Goal: Task Accomplishment & Management: Use online tool/utility

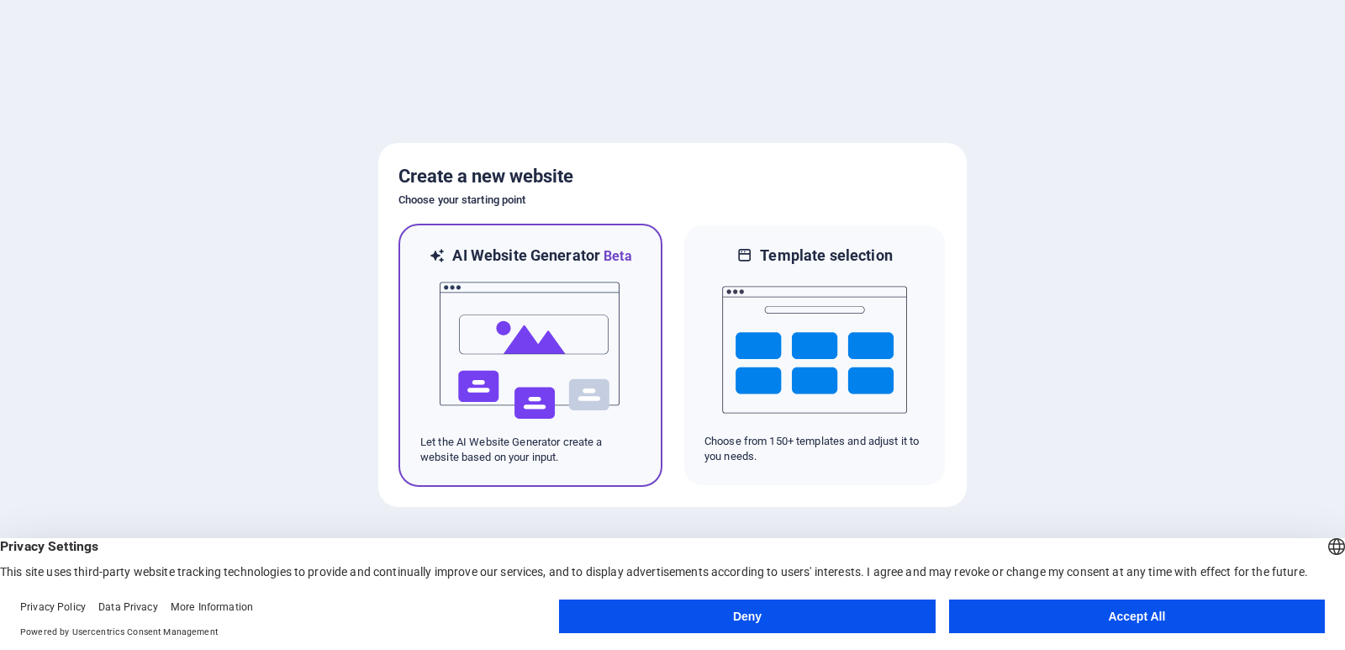
click at [590, 370] on img at bounding box center [530, 350] width 185 height 168
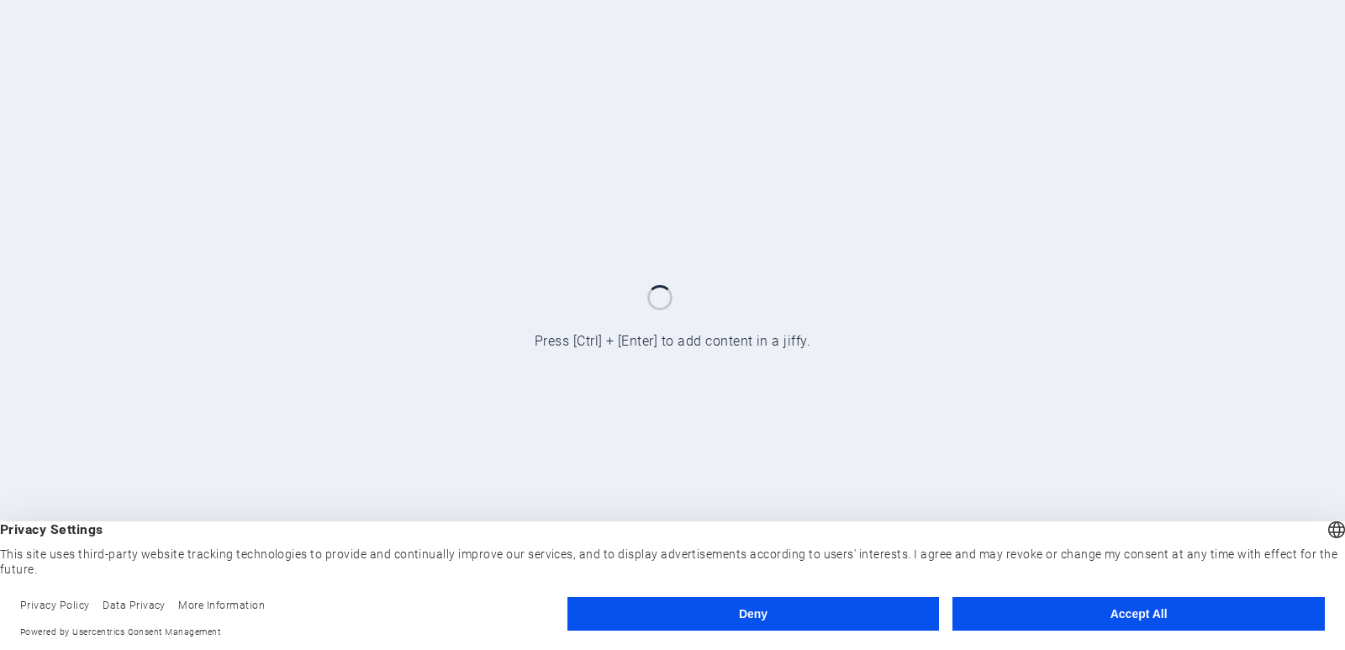
click at [840, 607] on button "Deny" at bounding box center [753, 614] width 372 height 34
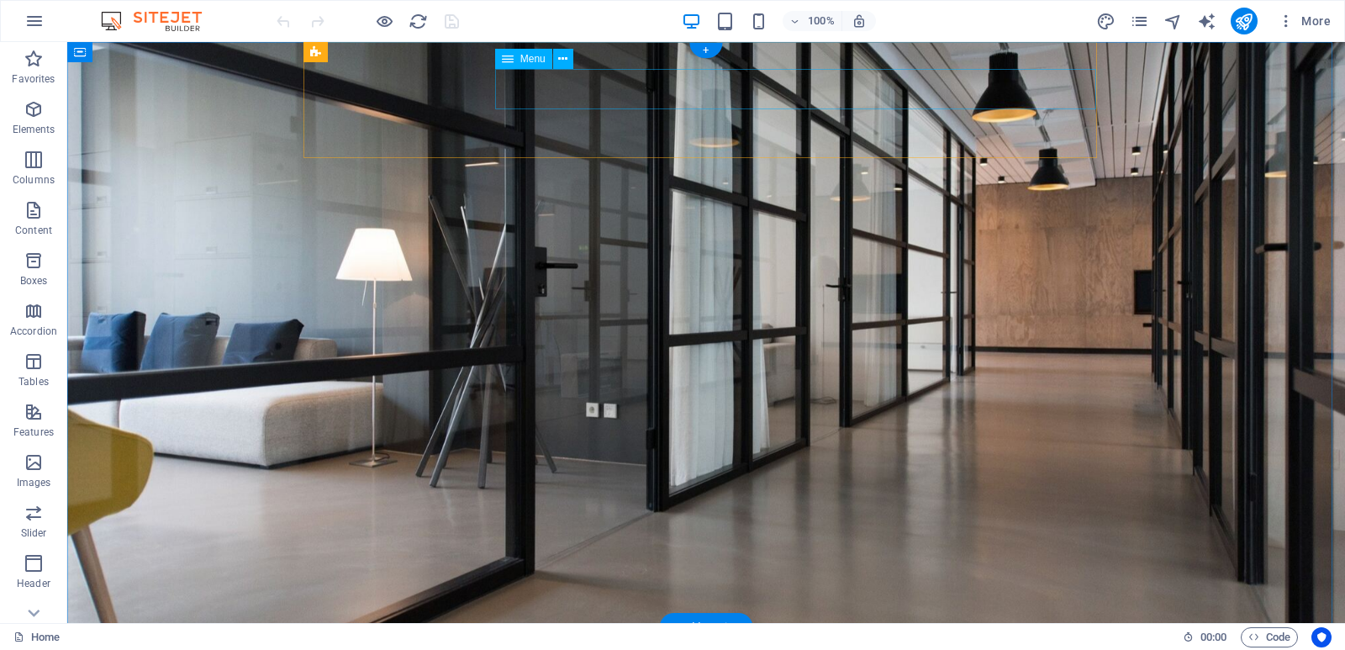
select select
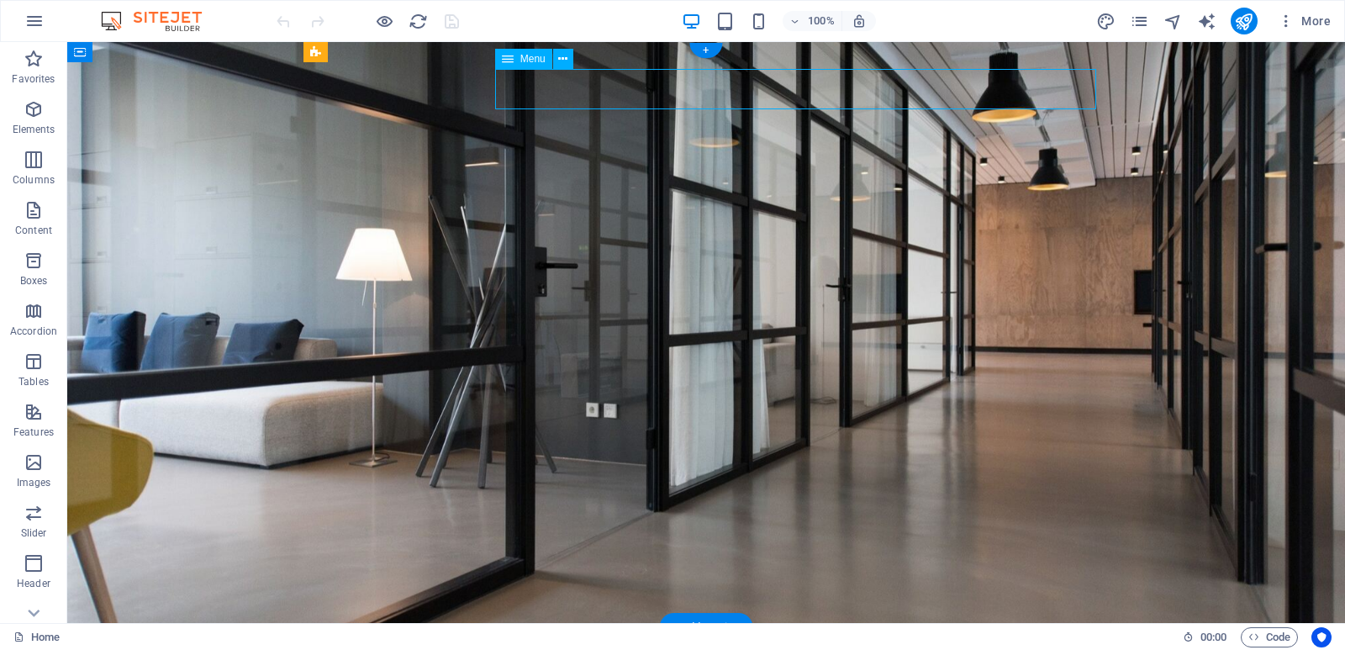
select select
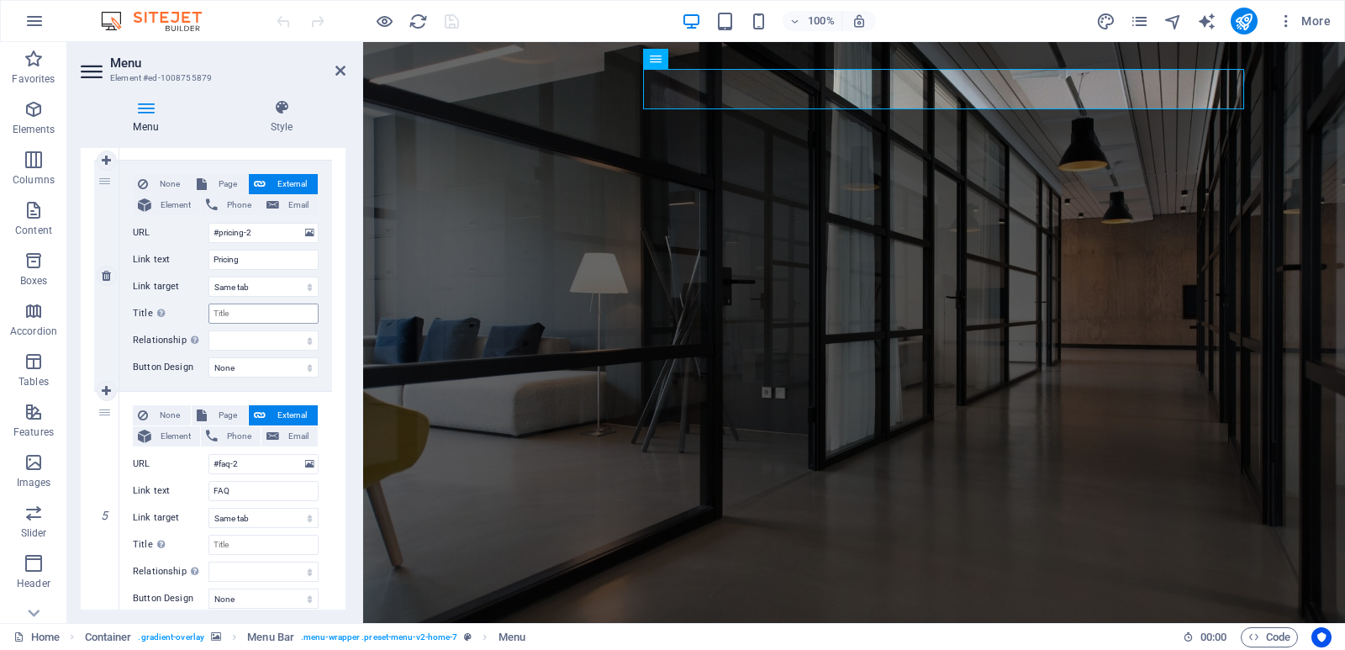
scroll to position [900, 0]
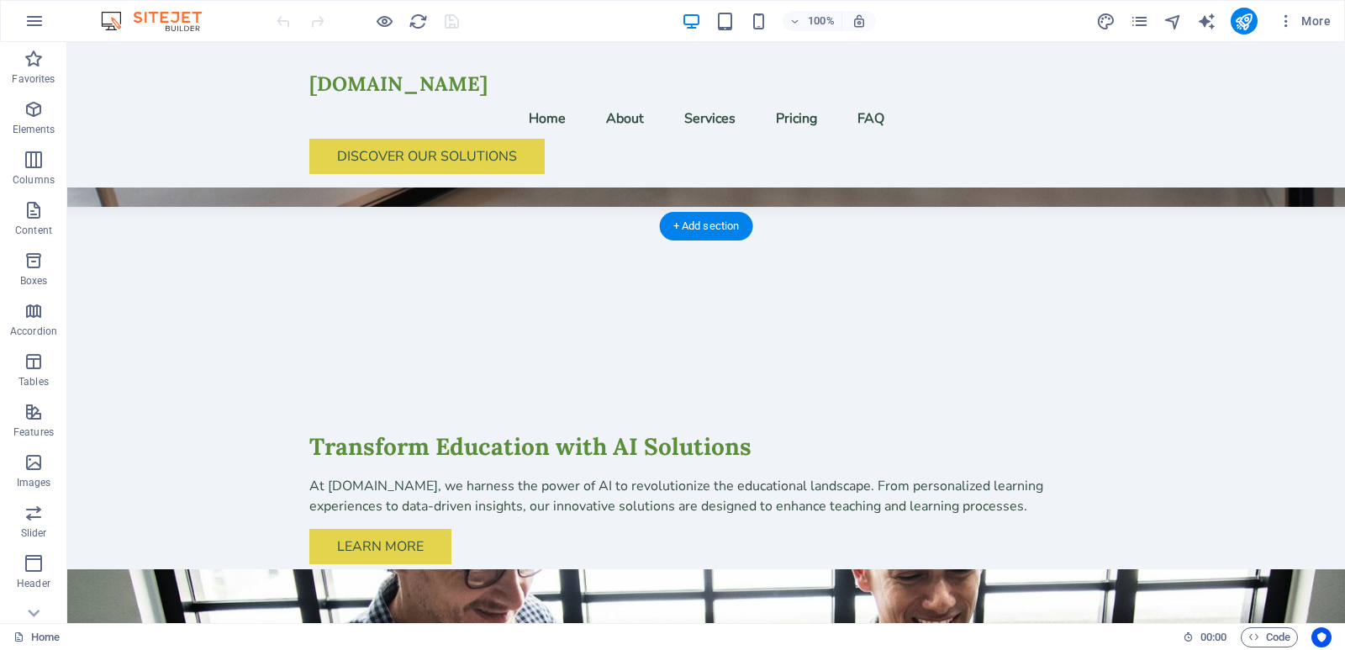
scroll to position [0, 0]
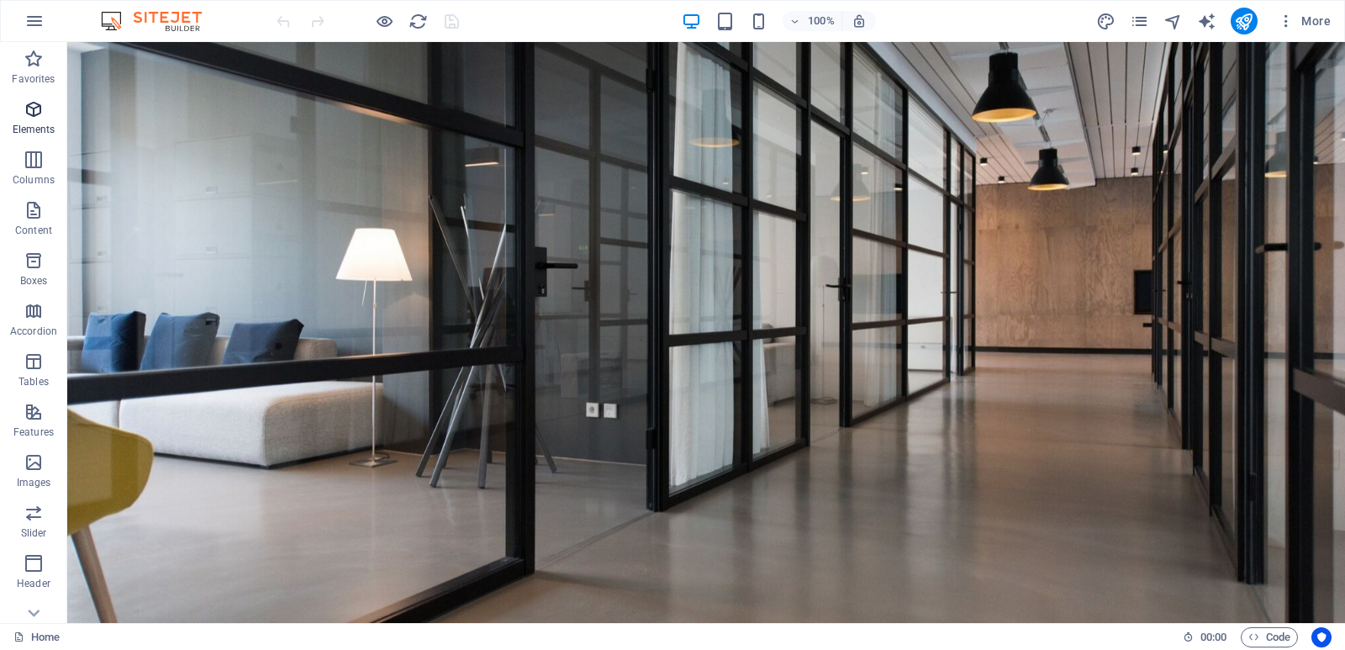
click at [46, 123] on p "Elements" at bounding box center [34, 129] width 43 height 13
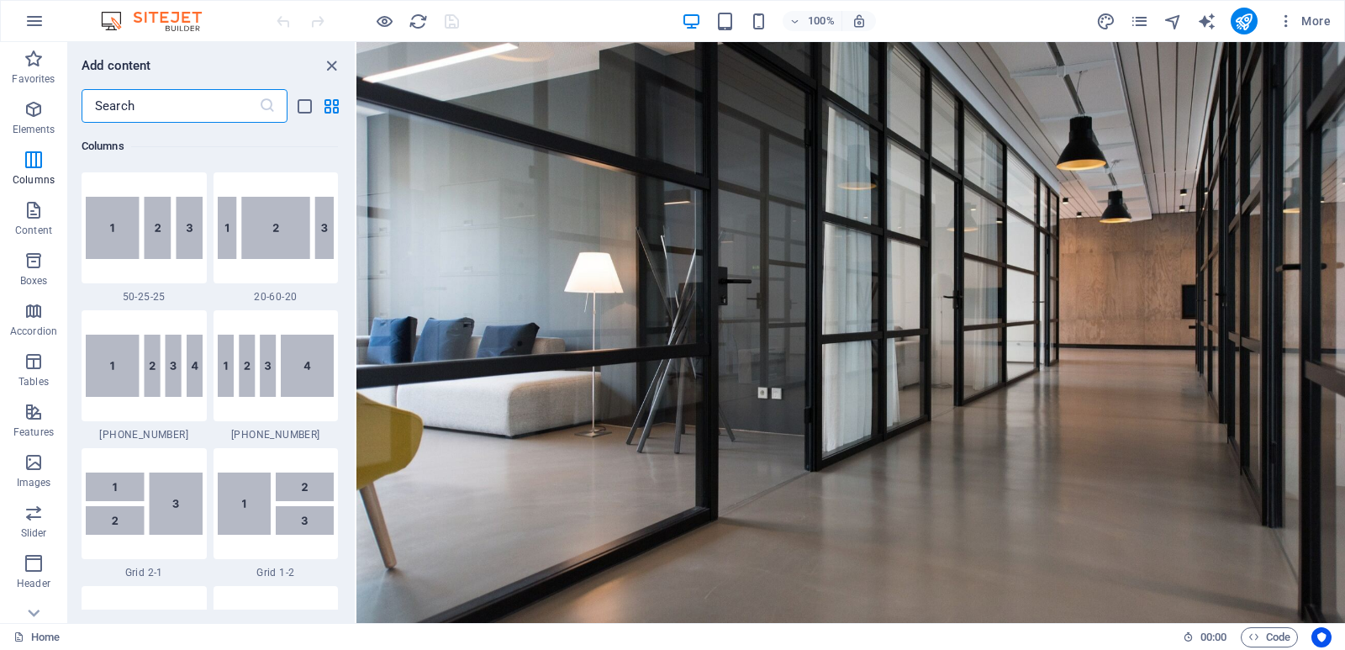
scroll to position [1860, 0]
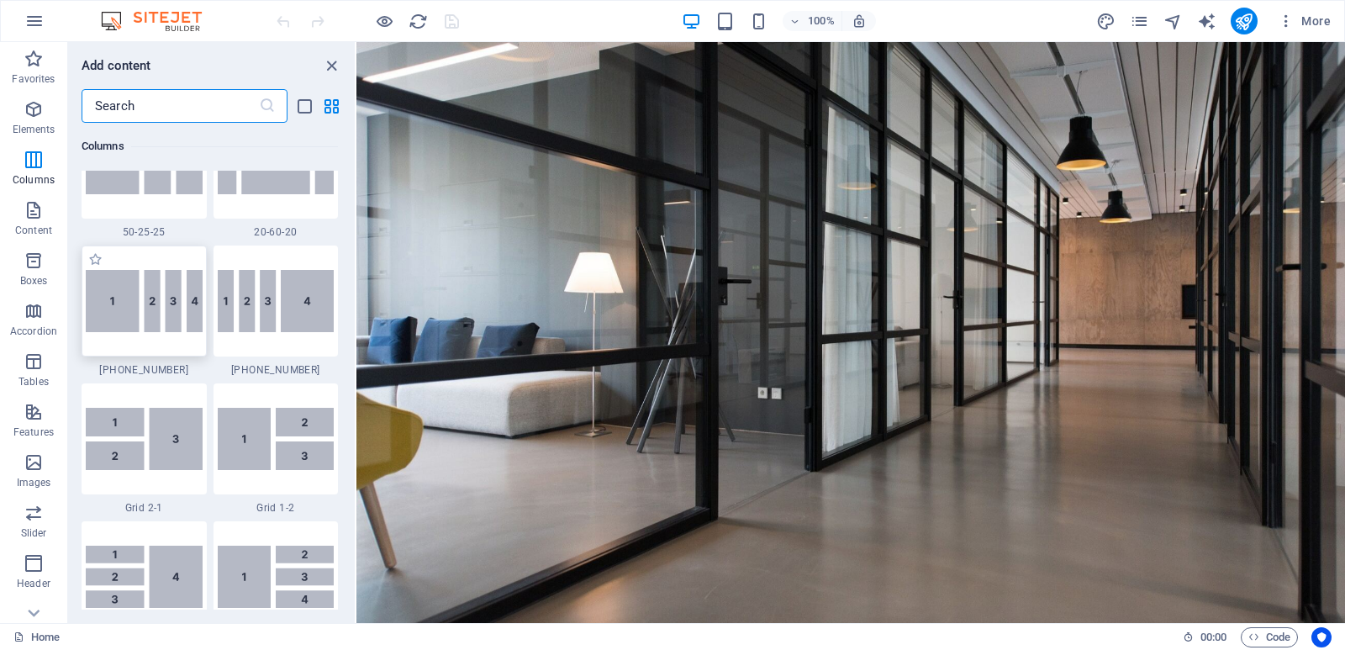
click at [163, 325] on img at bounding box center [144, 301] width 117 height 62
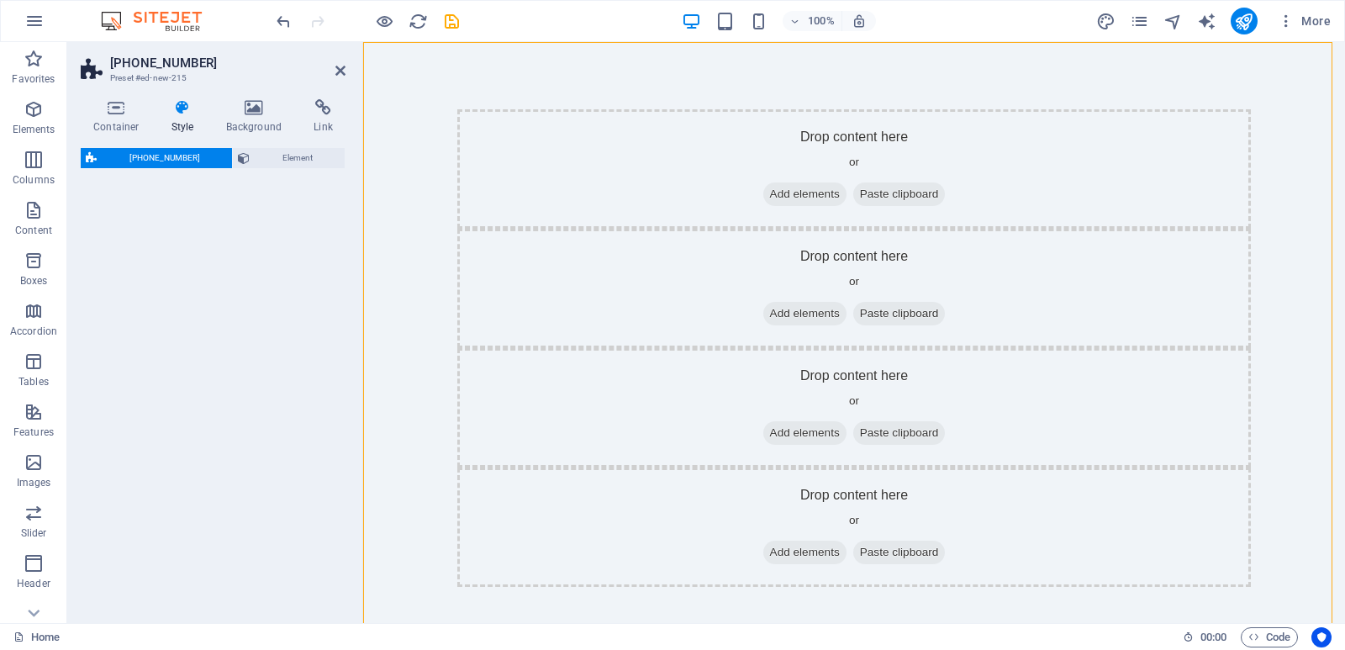
select select "%"
select select "rem"
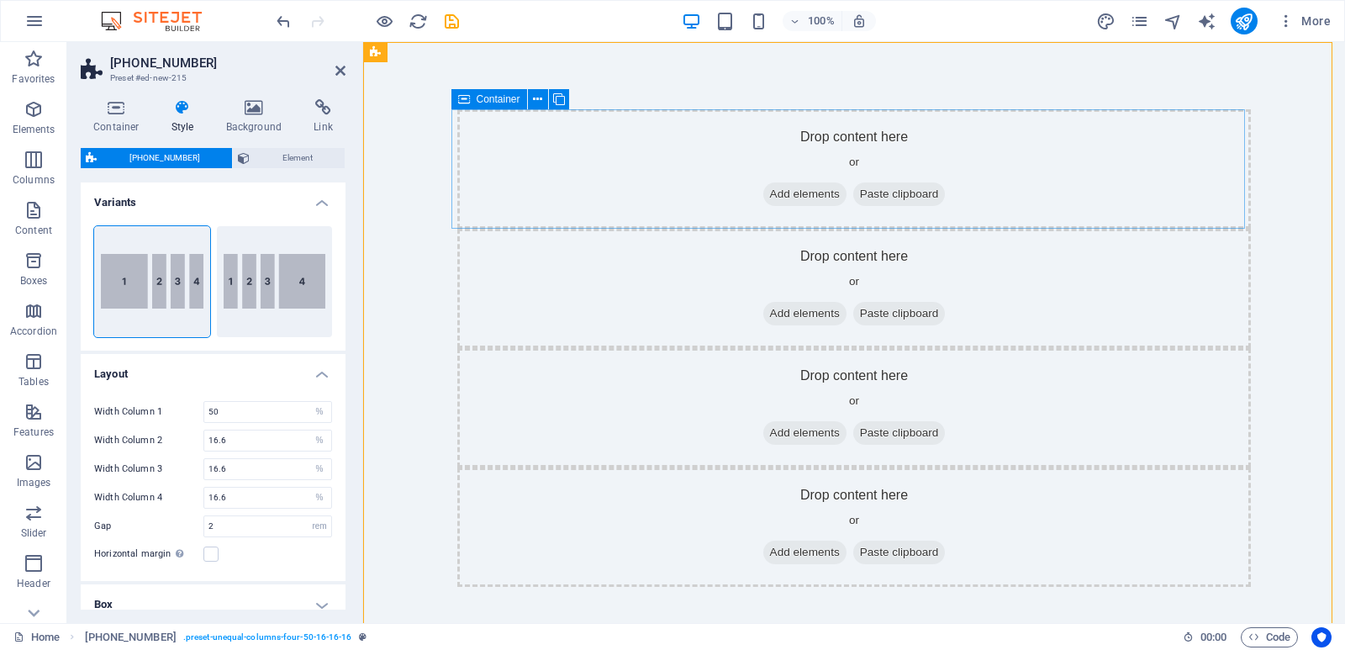
click at [787, 197] on span "Add elements" at bounding box center [804, 194] width 83 height 24
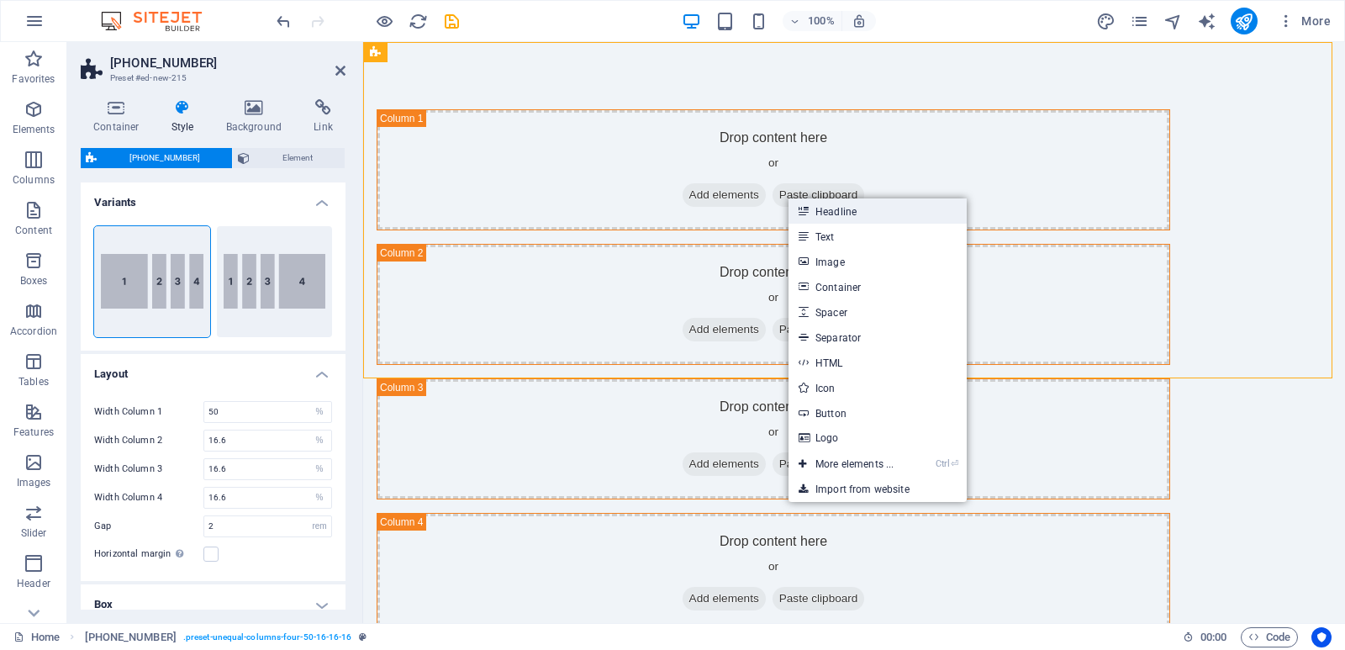
click at [857, 208] on link "Headline" at bounding box center [877, 210] width 178 height 25
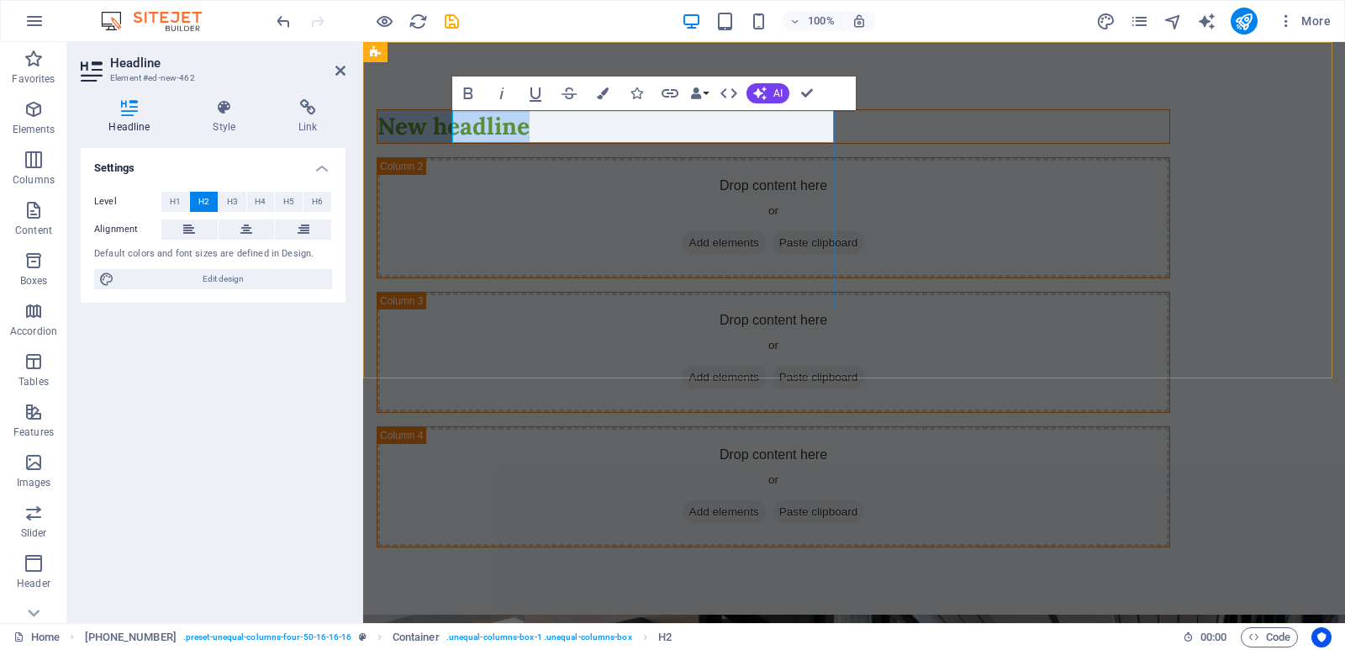
click at [614, 144] on div "New headline" at bounding box center [773, 126] width 793 height 34
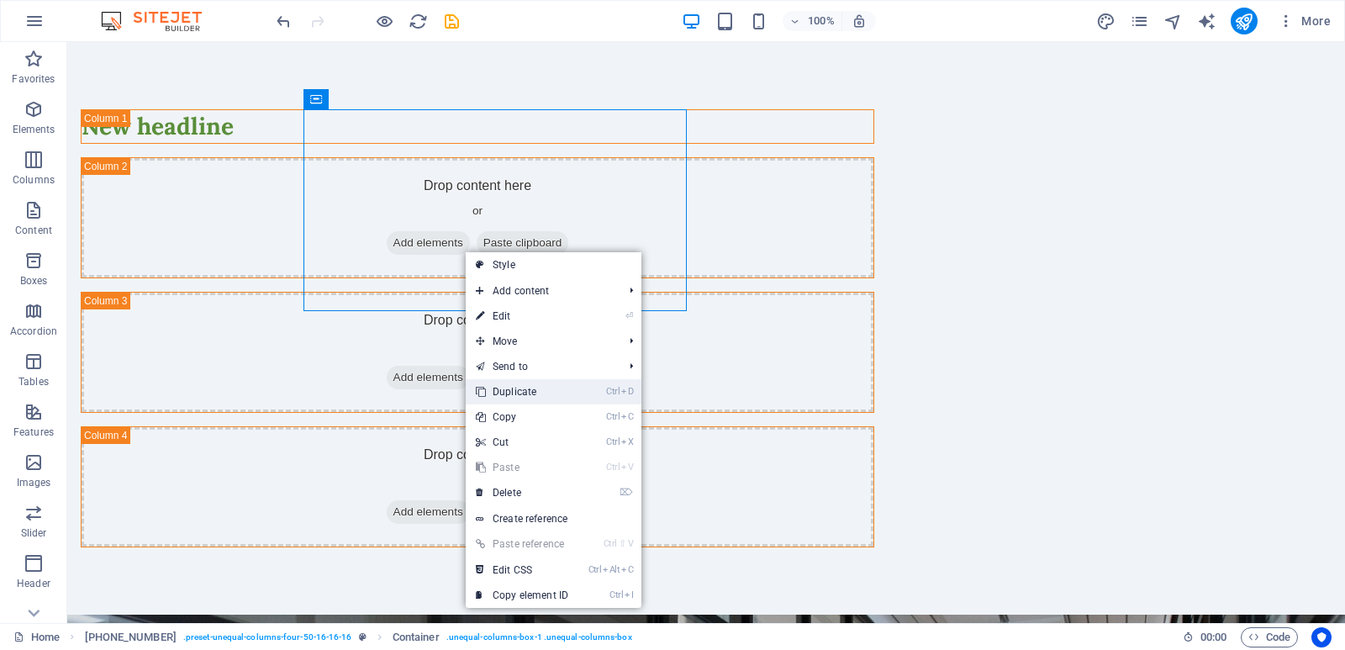
click at [522, 383] on link "Ctrl D Duplicate" at bounding box center [522, 391] width 113 height 25
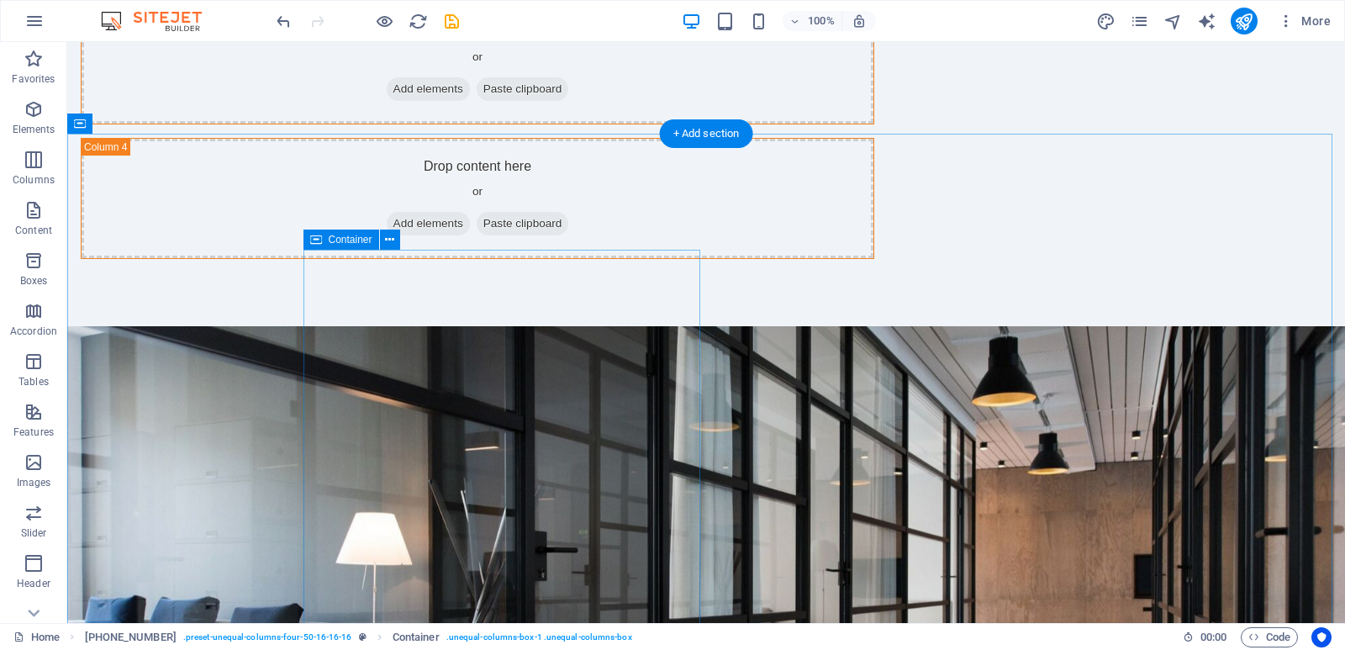
scroll to position [0, 0]
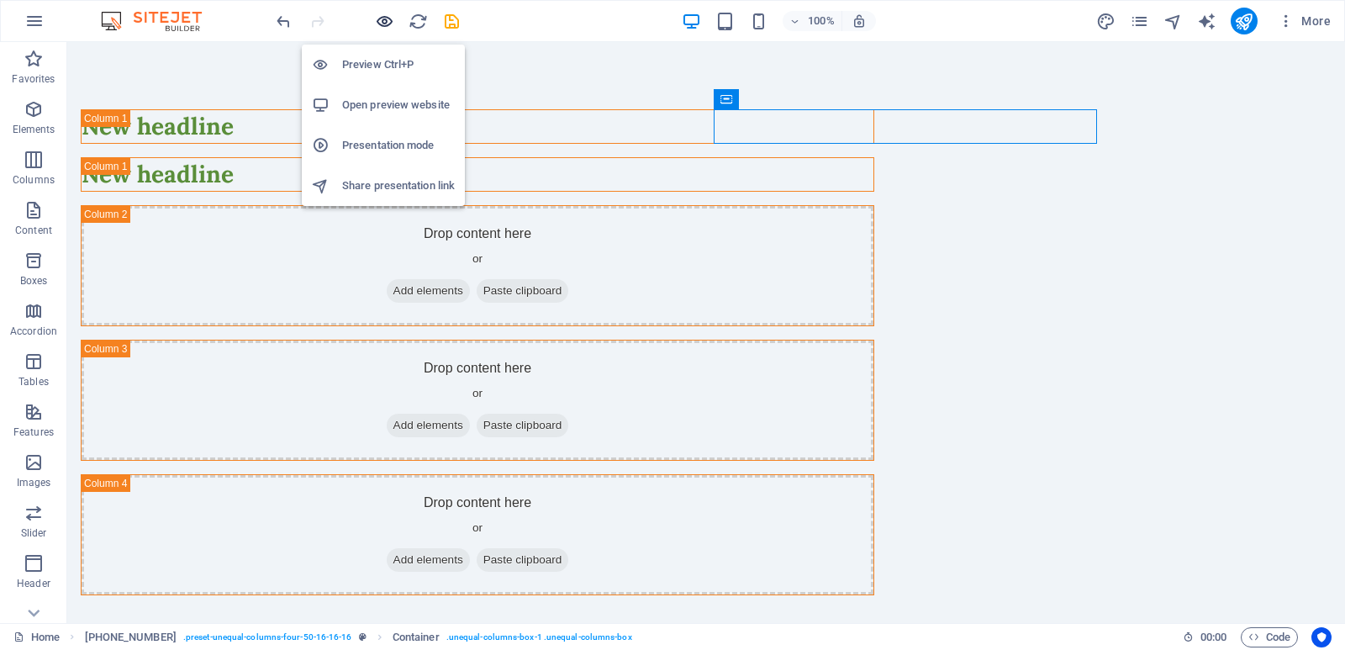
click at [382, 20] on icon "button" at bounding box center [384, 21] width 19 height 19
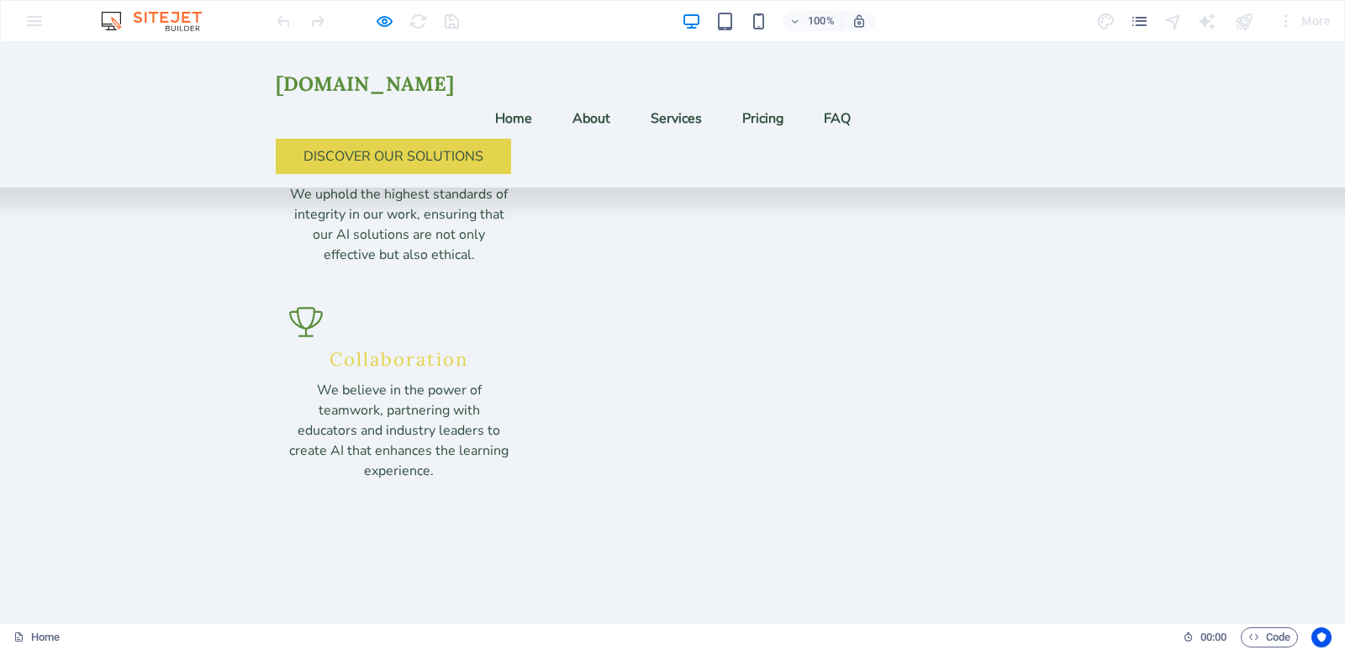
scroll to position [2689, 0]
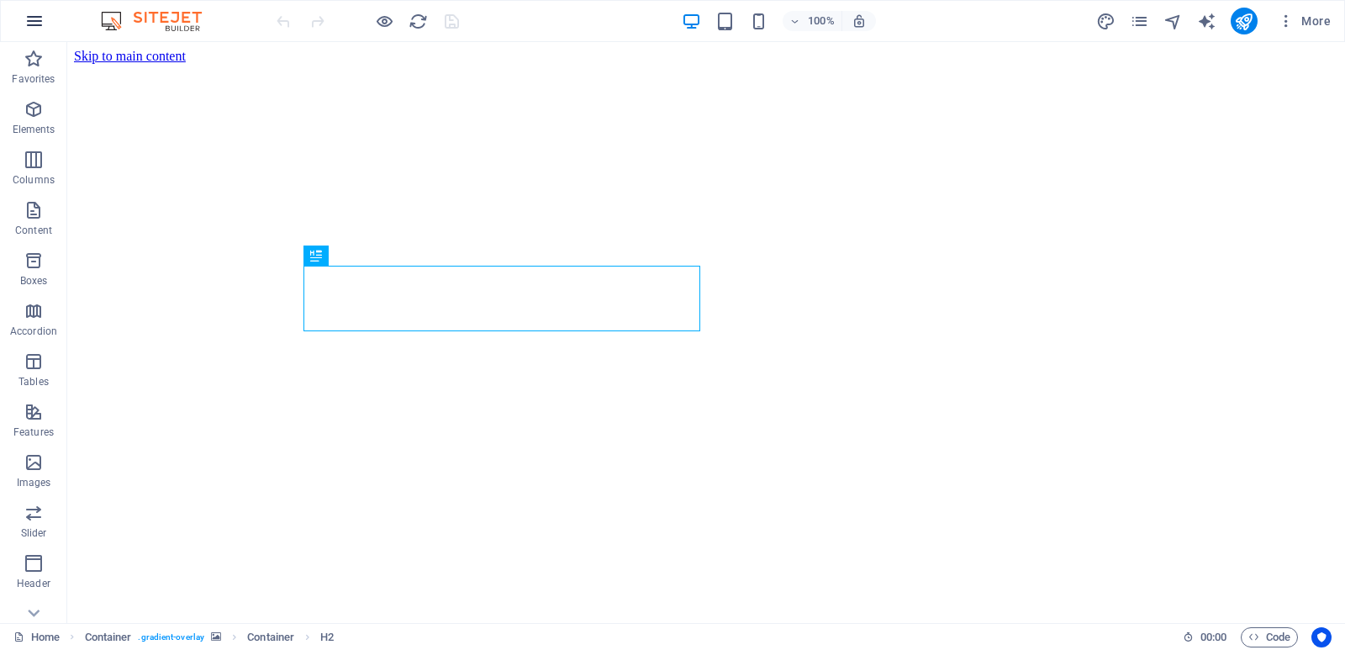
click at [31, 21] on icon "button" at bounding box center [34, 21] width 20 height 20
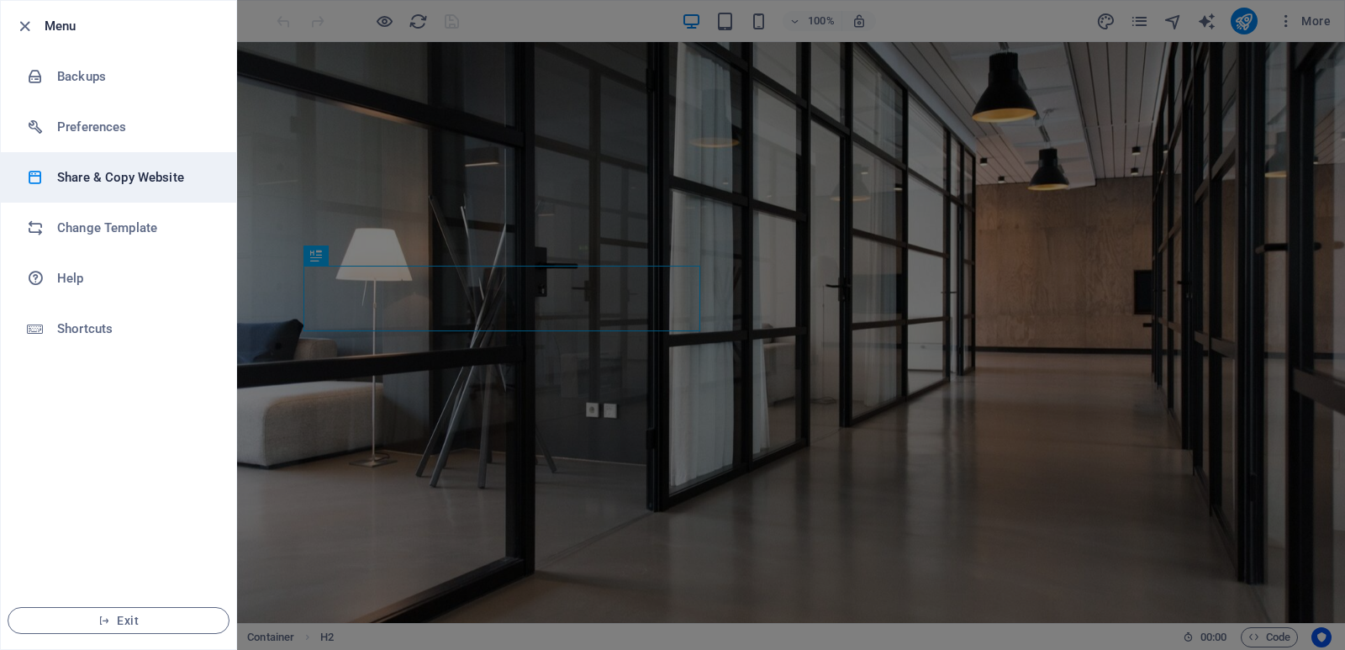
click at [126, 178] on h6 "Share & Copy Website" at bounding box center [134, 177] width 155 height 20
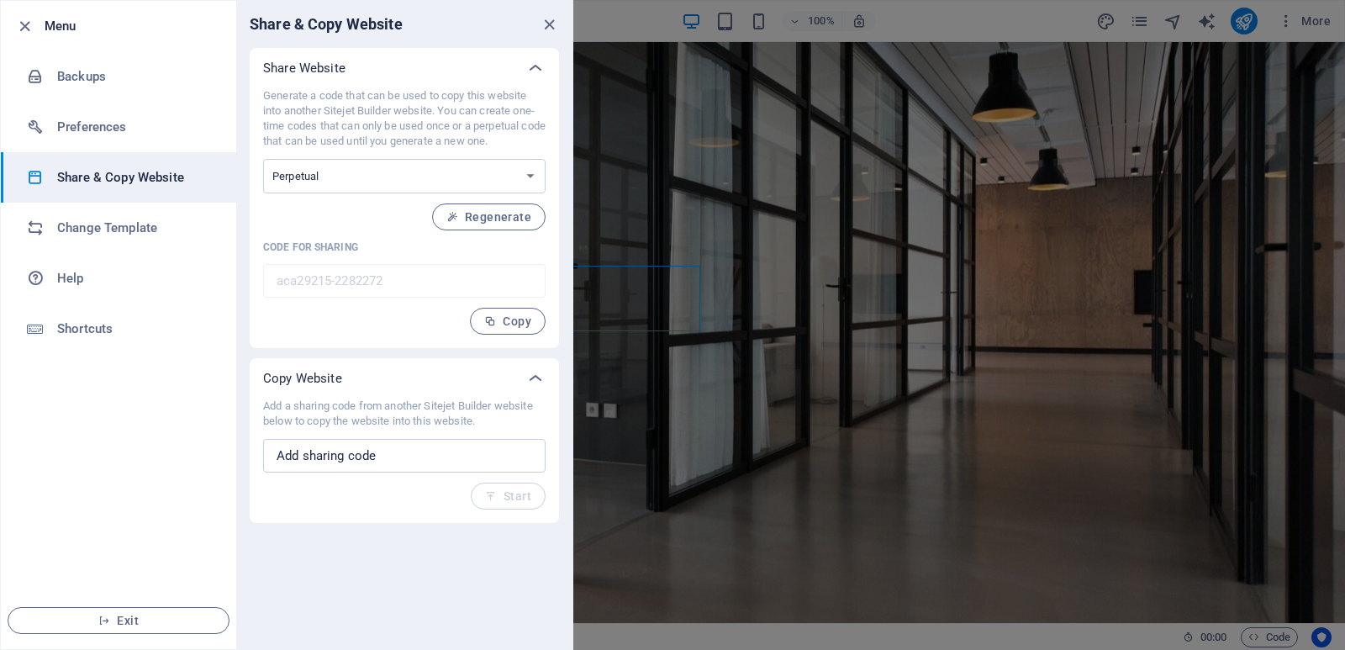
click at [84, 35] on h6 "Menu" at bounding box center [134, 26] width 178 height 20
